Goal: Task Accomplishment & Management: Manage account settings

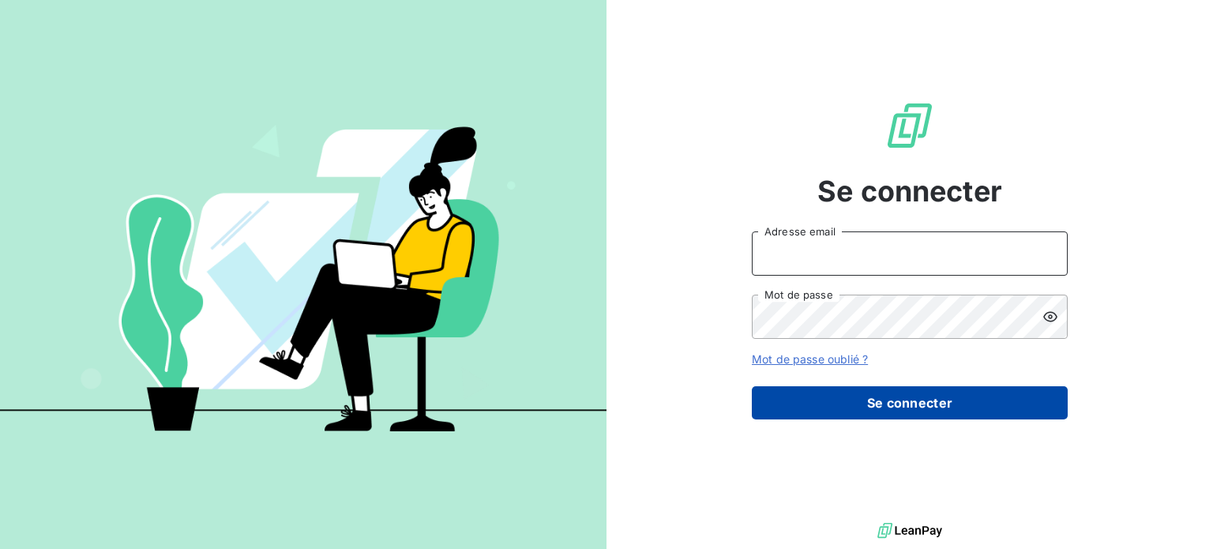
type input "[PERSON_NAME][EMAIL_ADDRESS][DOMAIN_NAME]"
click at [958, 404] on button "Se connecter" at bounding box center [910, 402] width 316 height 33
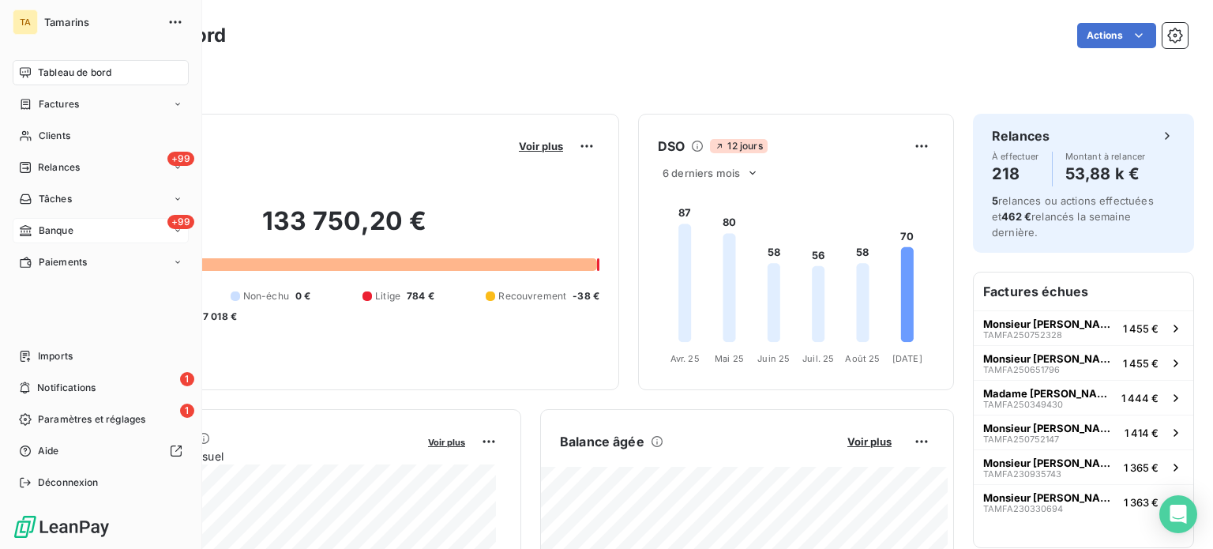
click at [51, 227] on span "Banque" at bounding box center [56, 230] width 35 height 14
